Goal: Task Accomplishment & Management: Use online tool/utility

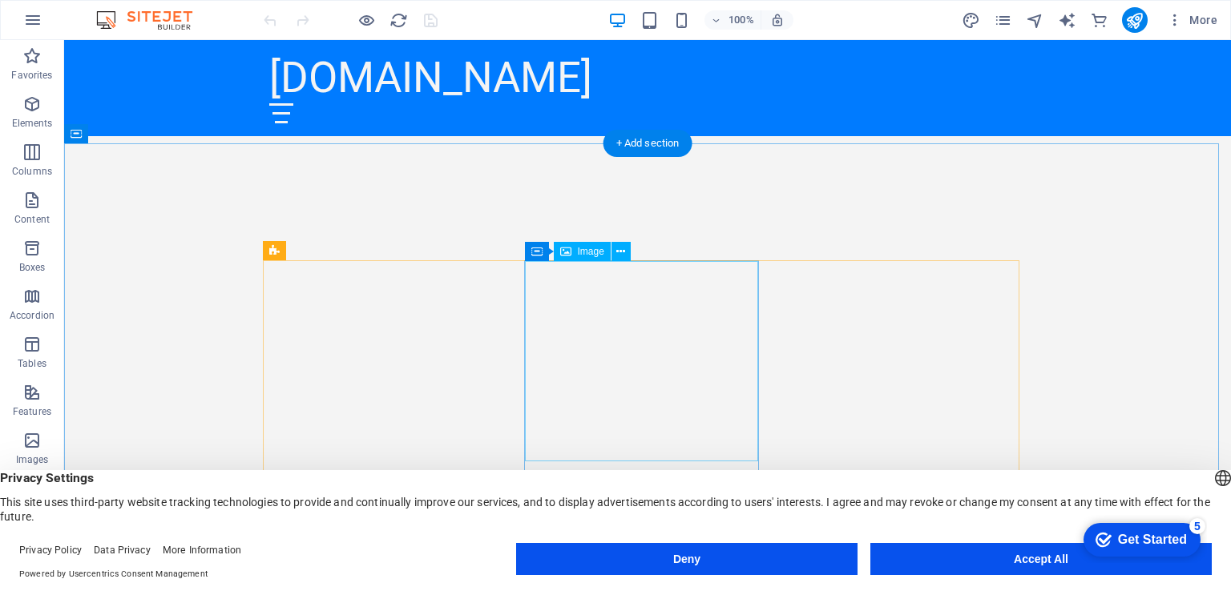
scroll to position [1202, 0]
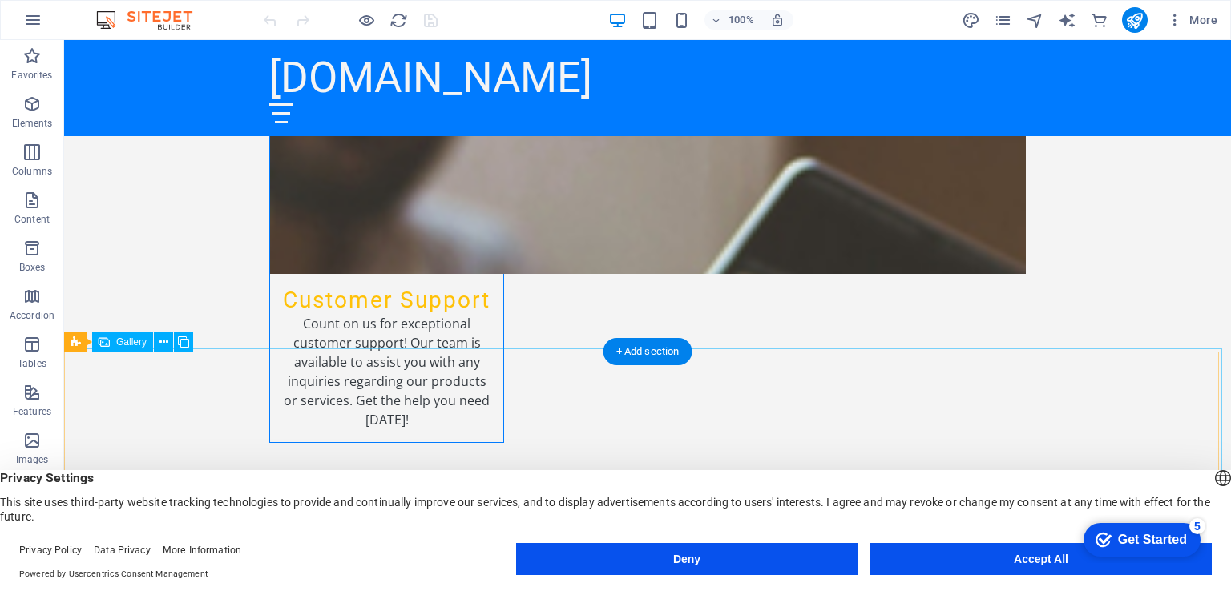
scroll to position [4807, 0]
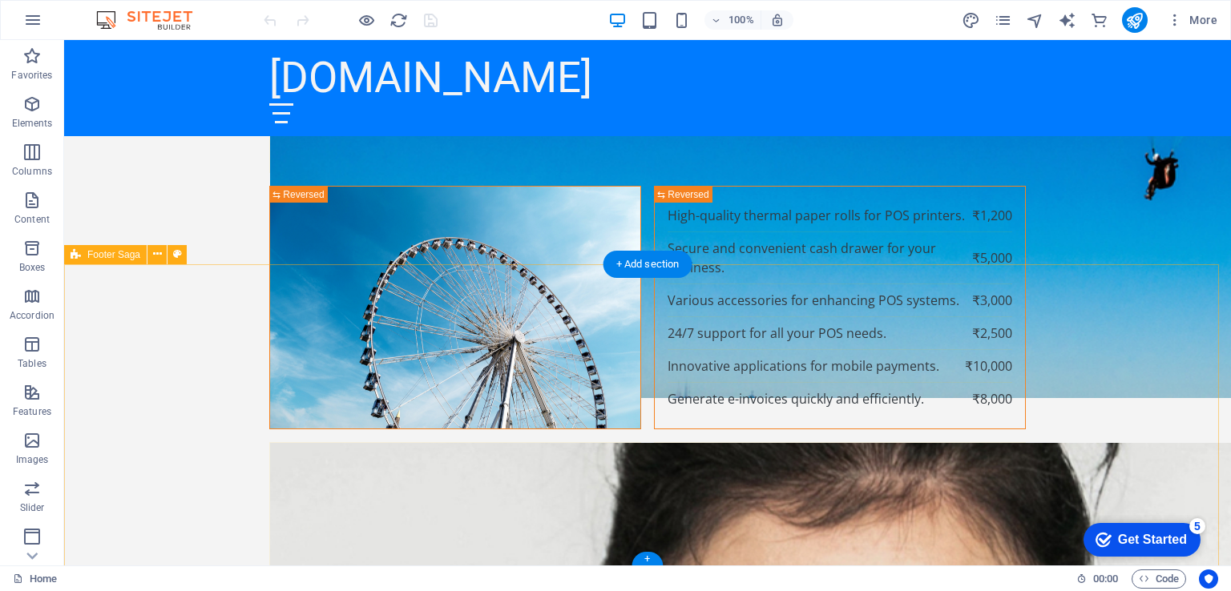
scroll to position [6608, 0]
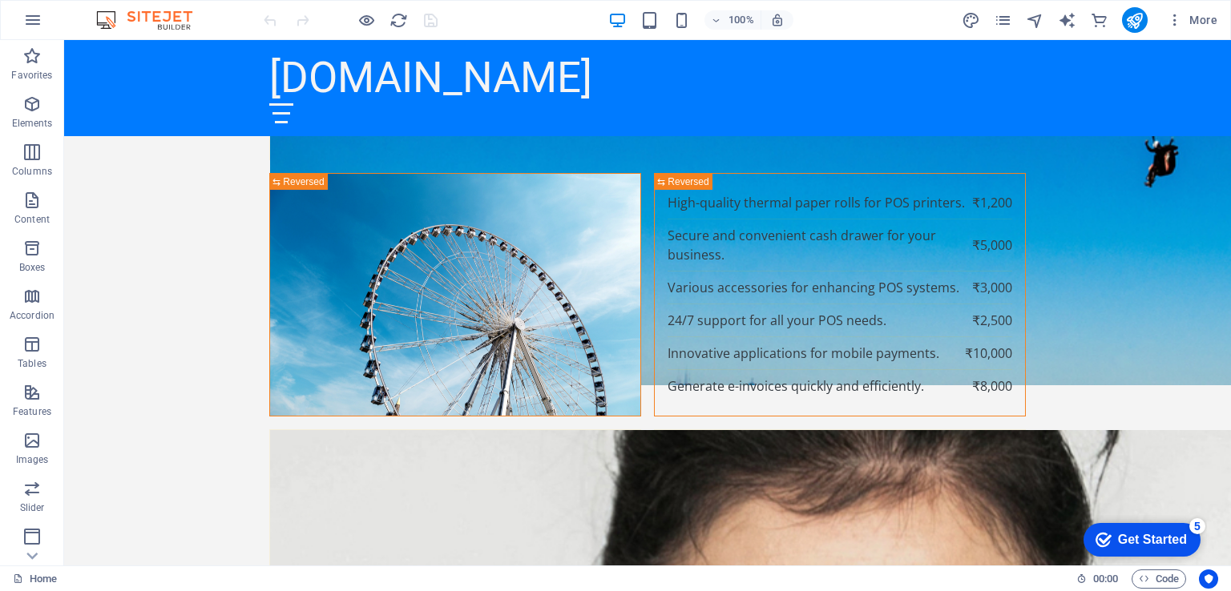
click at [1126, 540] on div "Get Started" at bounding box center [1152, 540] width 69 height 14
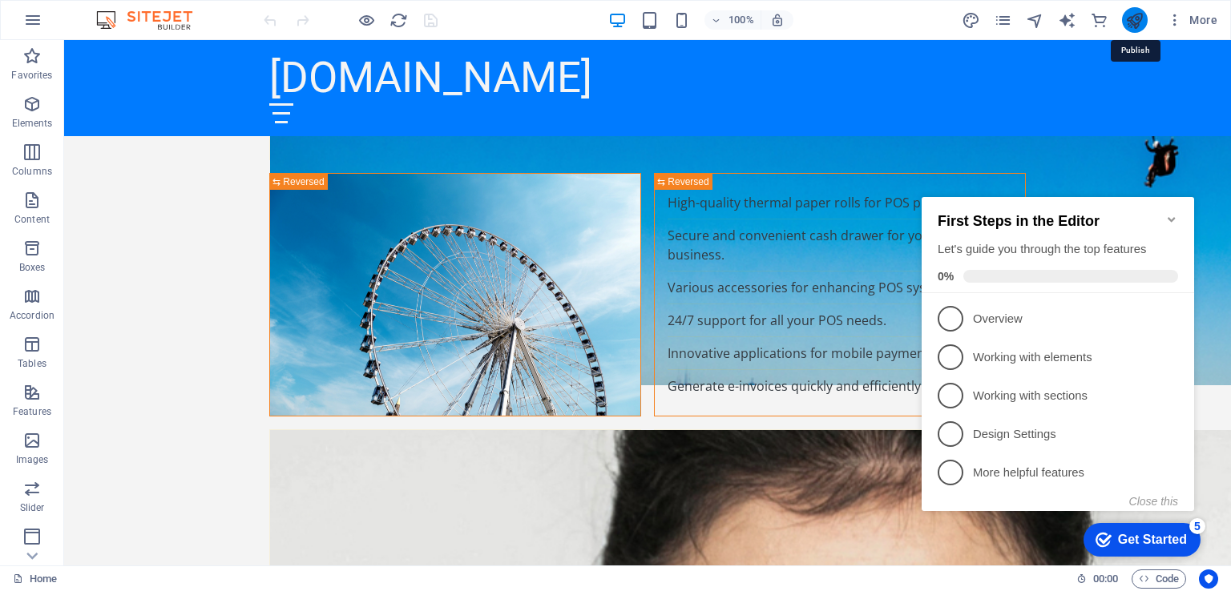
click at [948, 147] on icon "publish" at bounding box center [775, 254] width 344 height 215
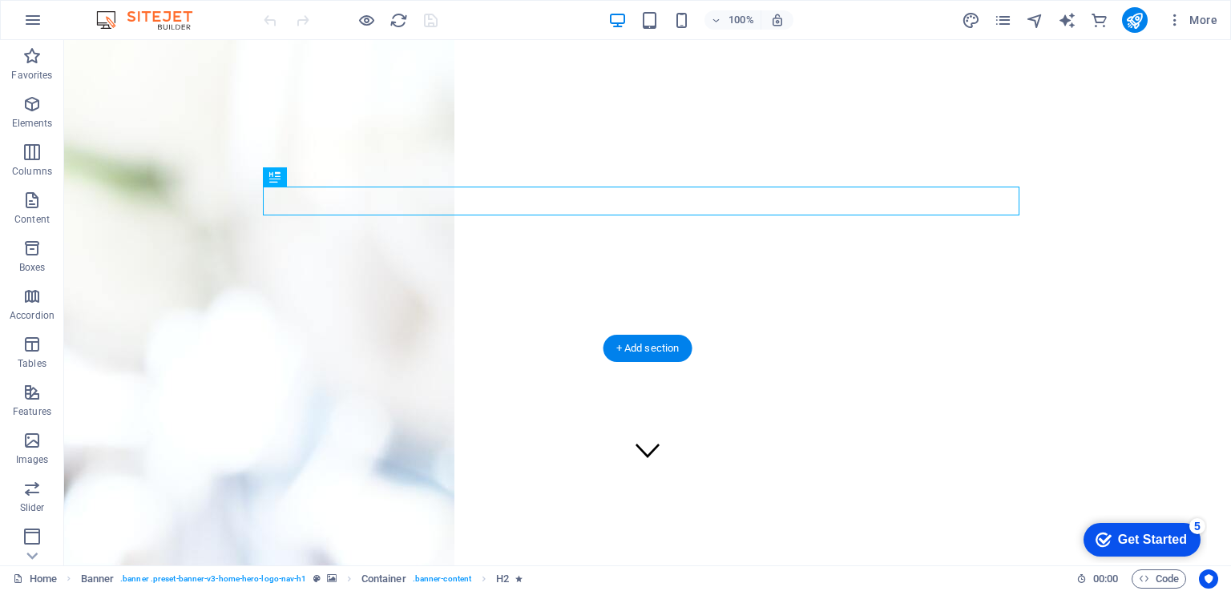
scroll to position [240, 0]
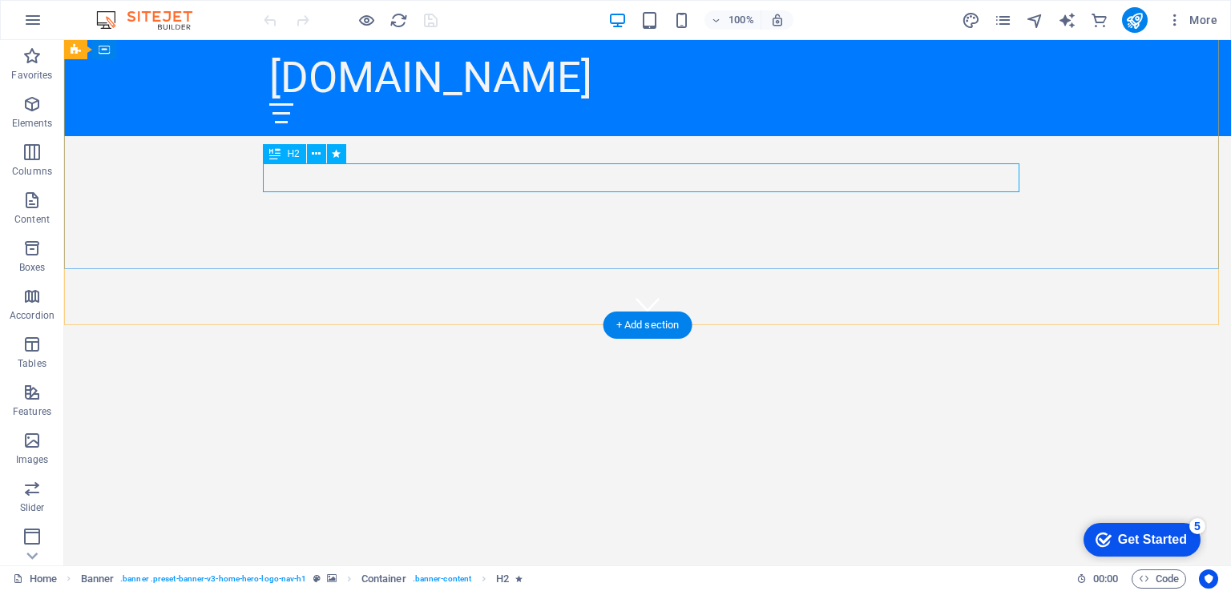
click at [563, 465] on div "Welcome to [DOMAIN_NAME] - Your One-Stop Financial Store" at bounding box center [647, 479] width 756 height 29
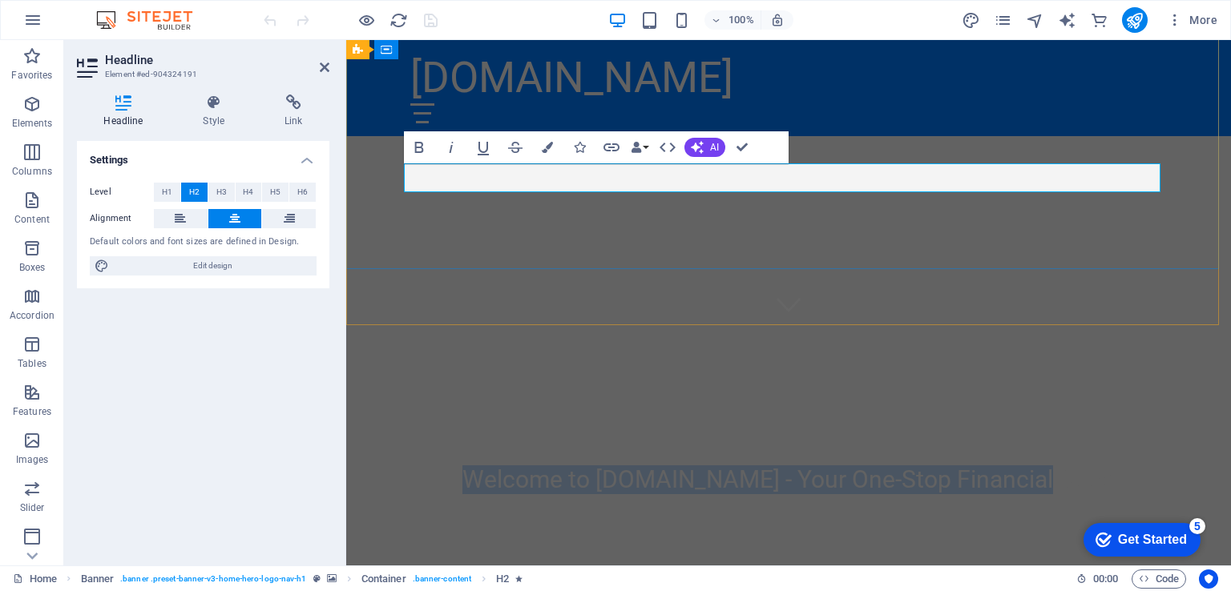
click at [600, 465] on span "Welcome to [DOMAIN_NAME] - Your One-Stop Financial Store" at bounding box center [788, 479] width 653 height 28
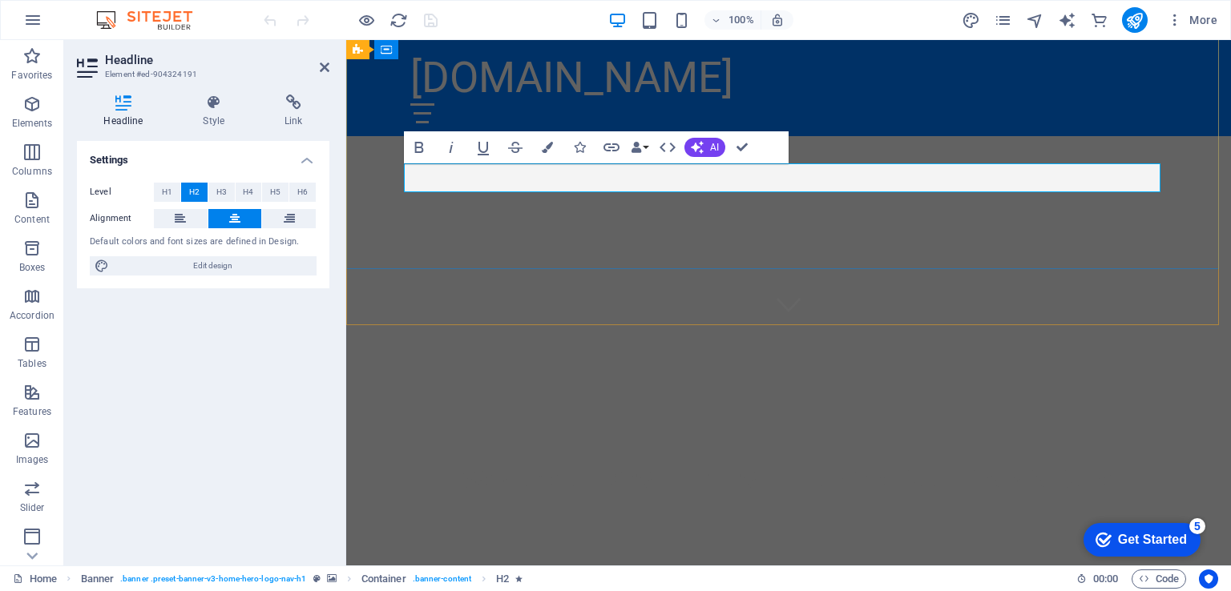
click at [638, 465] on span "Welcome to [DOMAIN_NAME] - Your One-Stop Financial Store" at bounding box center [788, 479] width 653 height 28
click at [649, 465] on span "Welcome to [DOMAIN_NAME] - Your One-Stop Financial Store" at bounding box center [788, 479] width 653 height 28
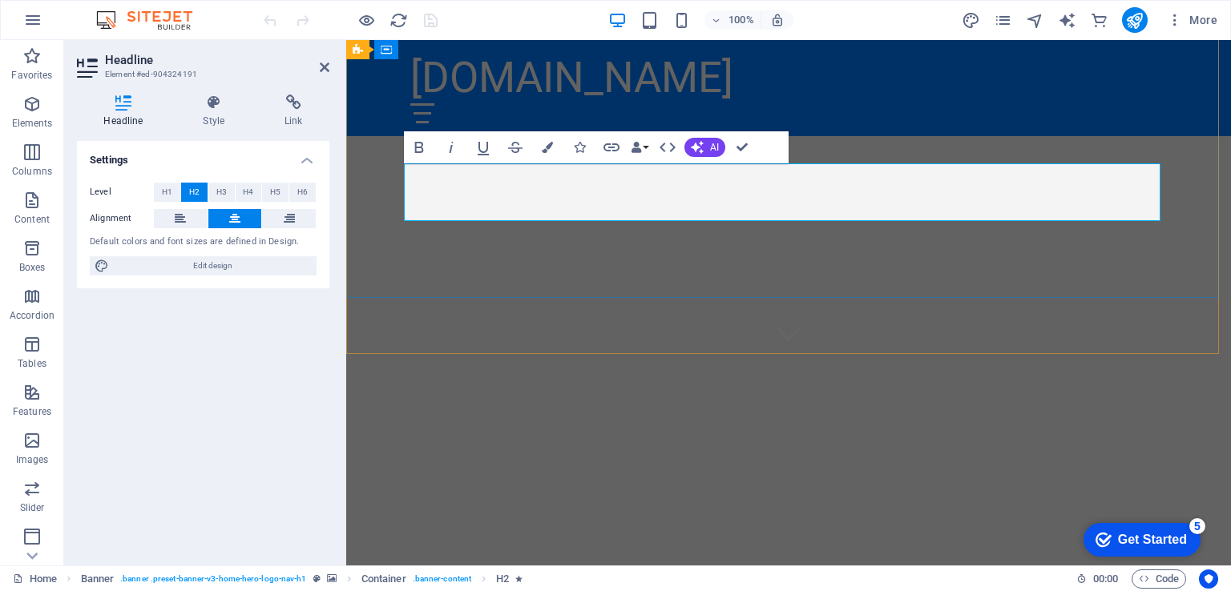
click at [738, 494] on span "Welcome to Paymom - Your One-Stop Financ ial Store" at bounding box center [788, 522] width 477 height 57
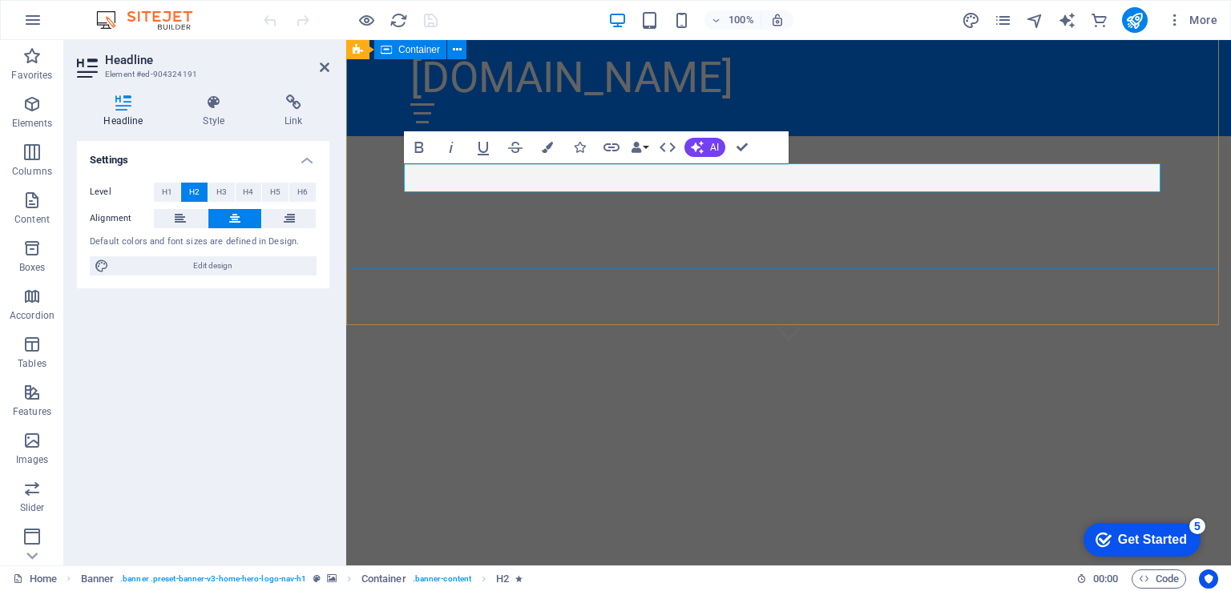
scroll to position [240, 0]
click at [864, 325] on div "Welcome to Paymom - Your One-Stop Financial Store" at bounding box center [788, 448] width 884 height 246
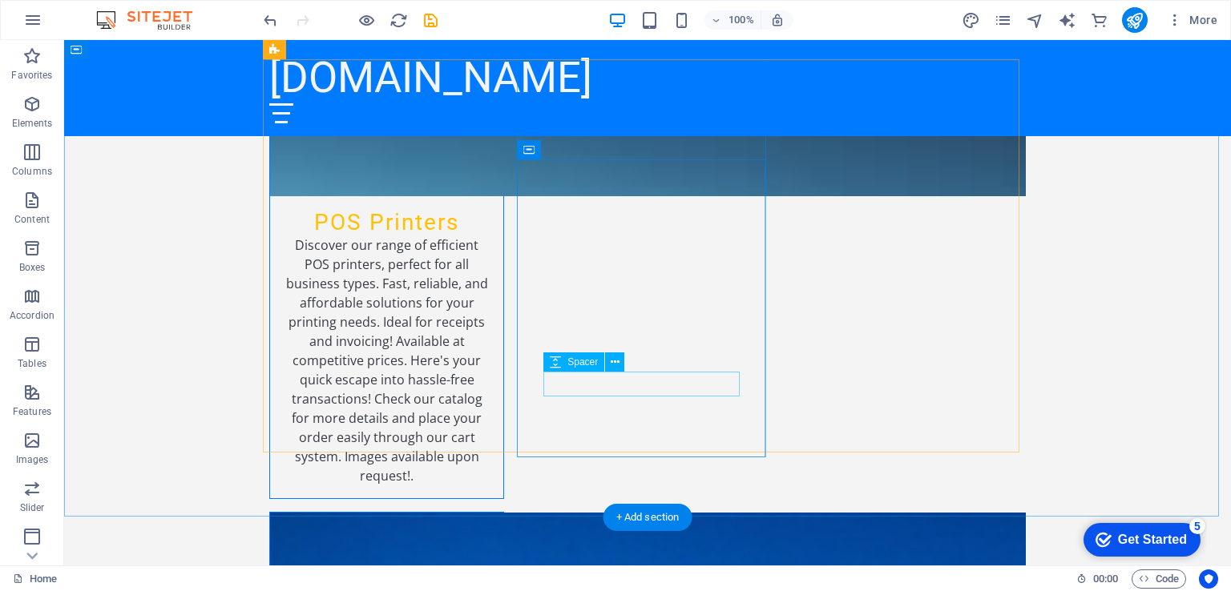
scroll to position [2483, 0]
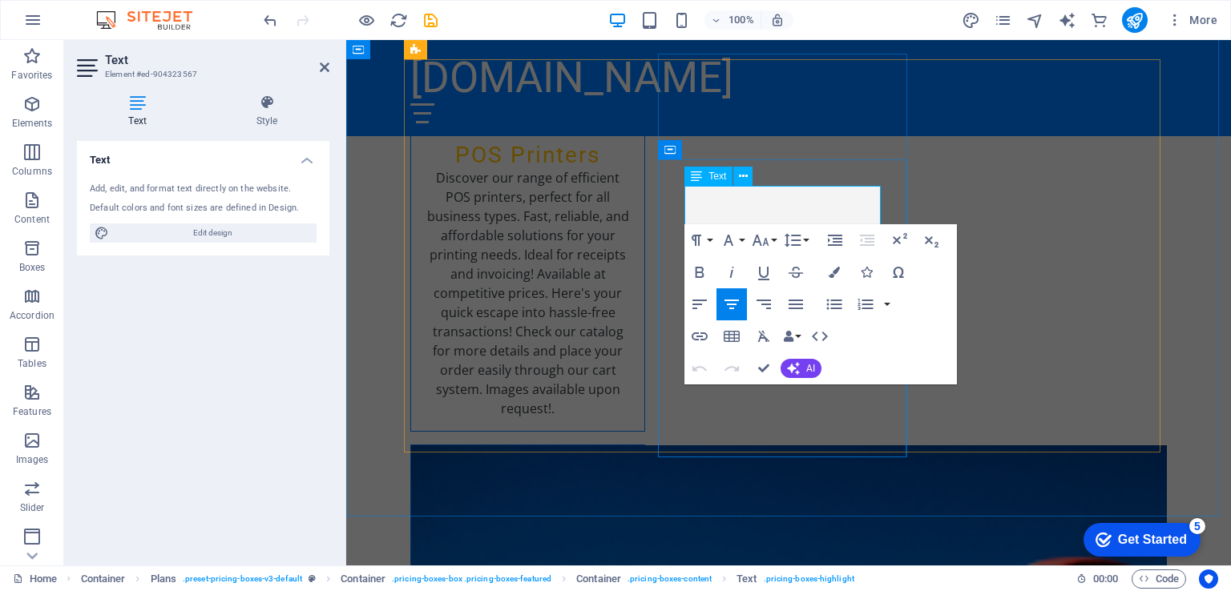
drag, startPoint x: 751, startPoint y: 206, endPoint x: 830, endPoint y: 203, distance: 78.6
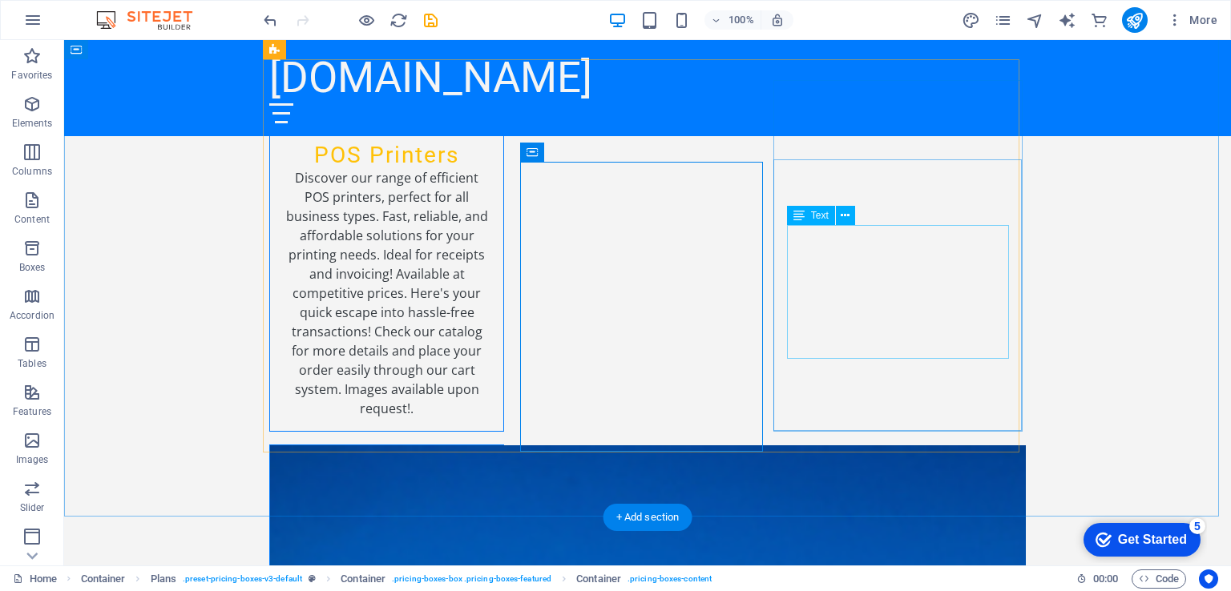
scroll to position [2323, 0]
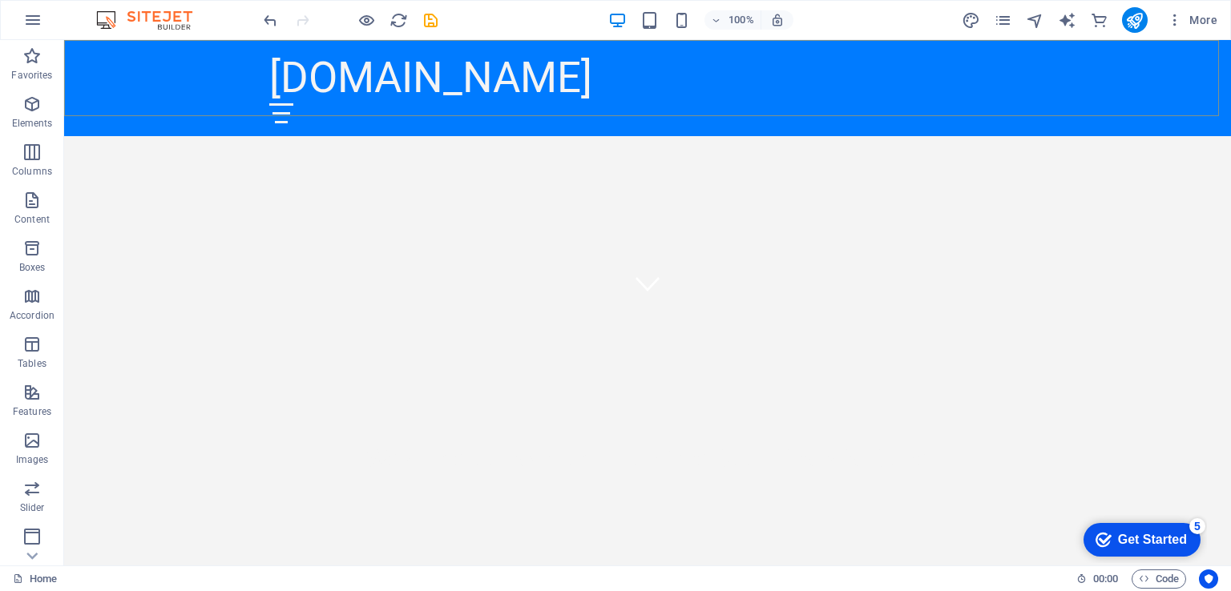
scroll to position [240, 0]
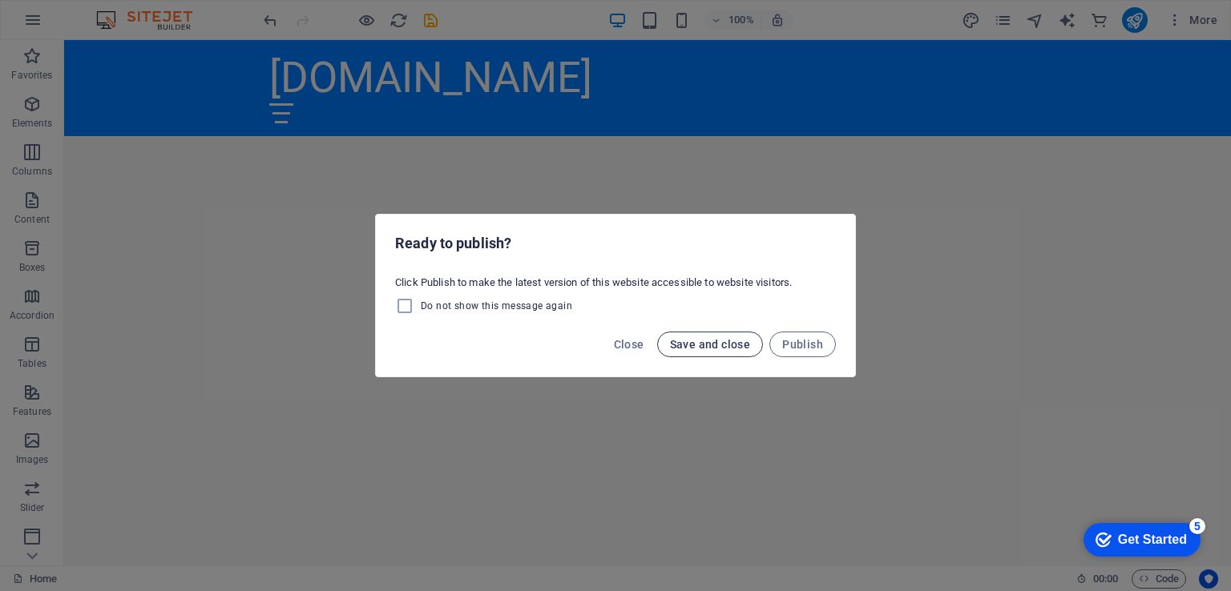
click at [720, 343] on span "Save and close" at bounding box center [710, 344] width 81 height 13
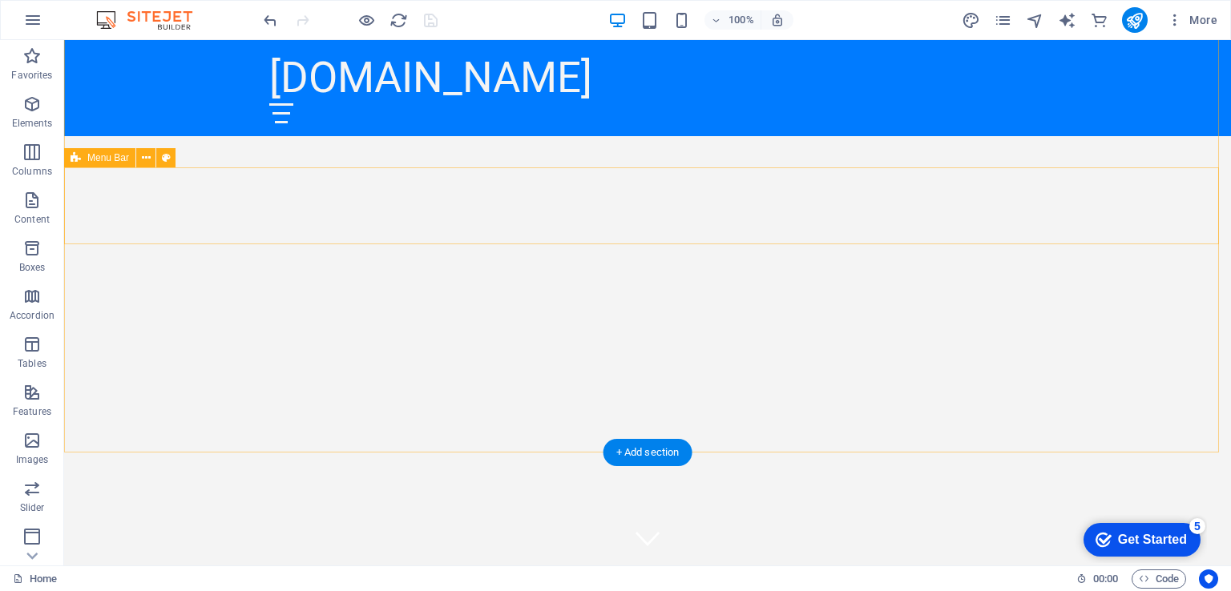
scroll to position [0, 0]
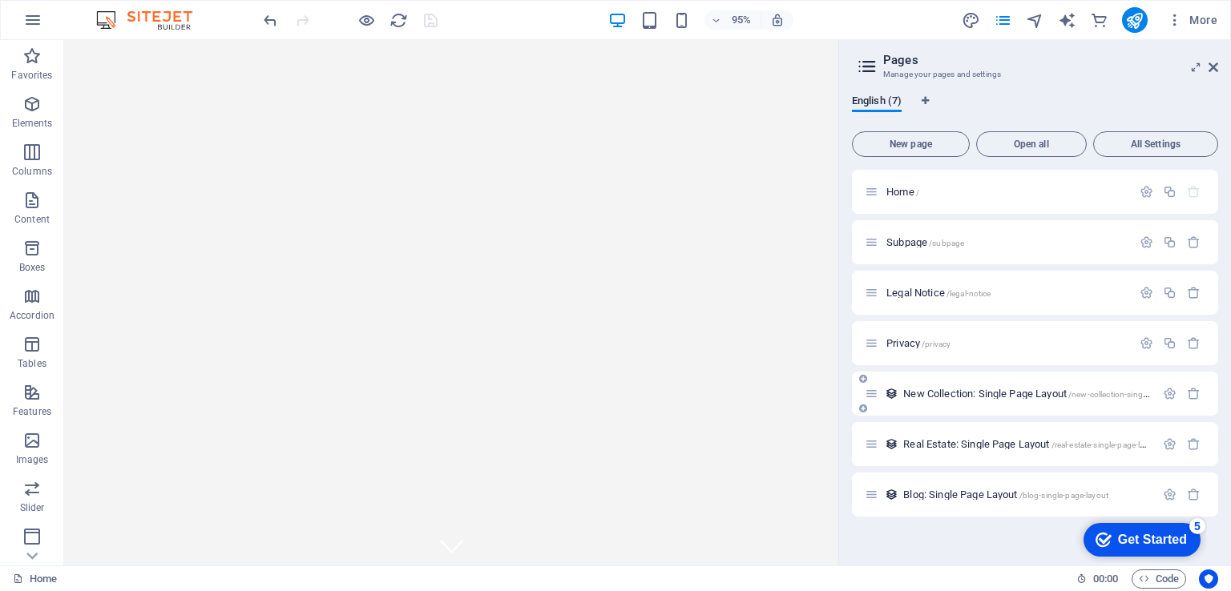
click at [940, 389] on span "New Collection: Single Page Layout /new-collection-single-page-layout" at bounding box center [1048, 394] width 290 height 12
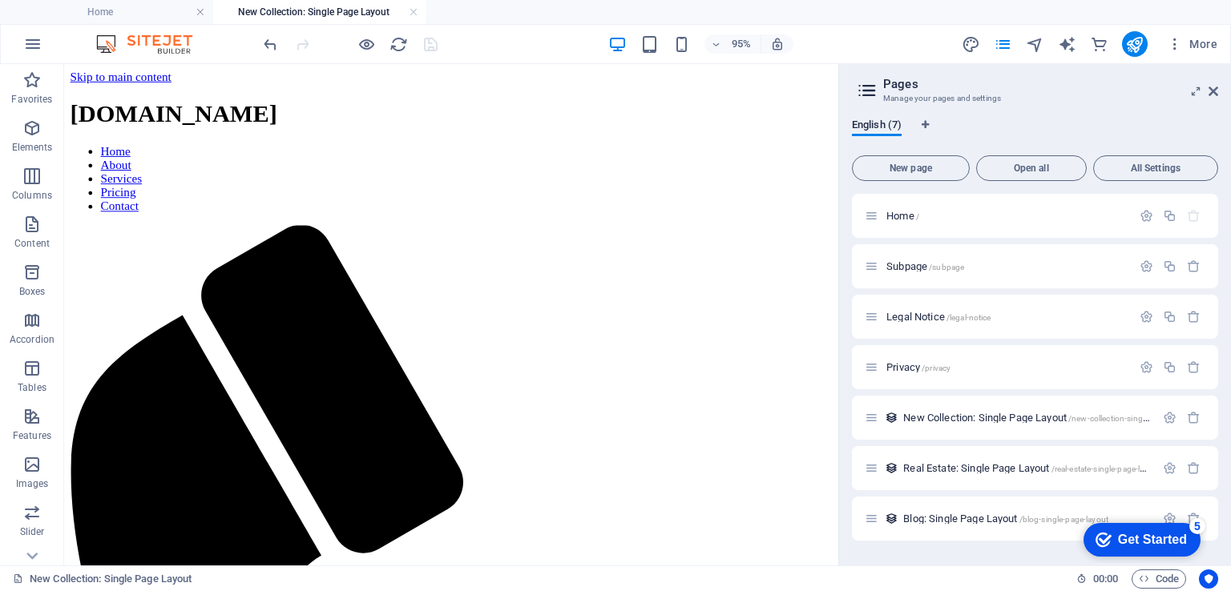
click at [9, 45] on div "95% More" at bounding box center [615, 44] width 1229 height 38
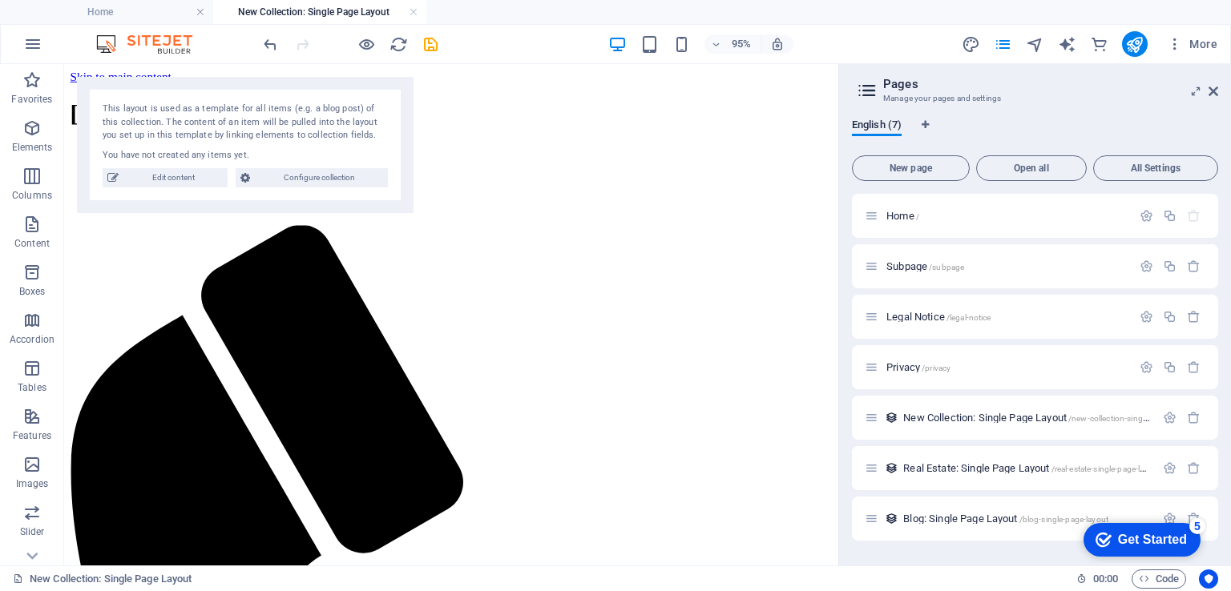
click at [115, 39] on img at bounding box center [152, 43] width 120 height 19
click at [164, 50] on img at bounding box center [152, 43] width 120 height 19
